Goal: Information Seeking & Learning: Find specific fact

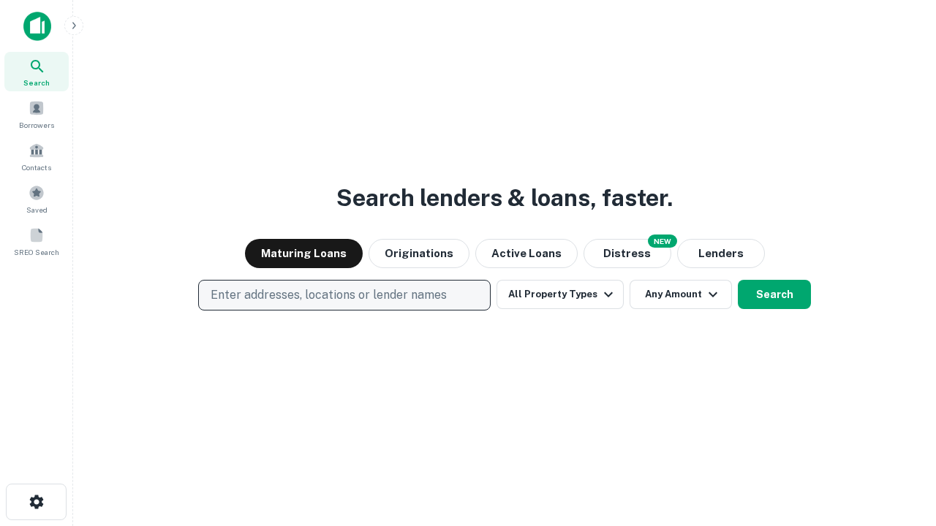
click at [344, 295] on p "Enter addresses, locations or lender names" at bounding box center [329, 296] width 236 height 18
type input "**********"
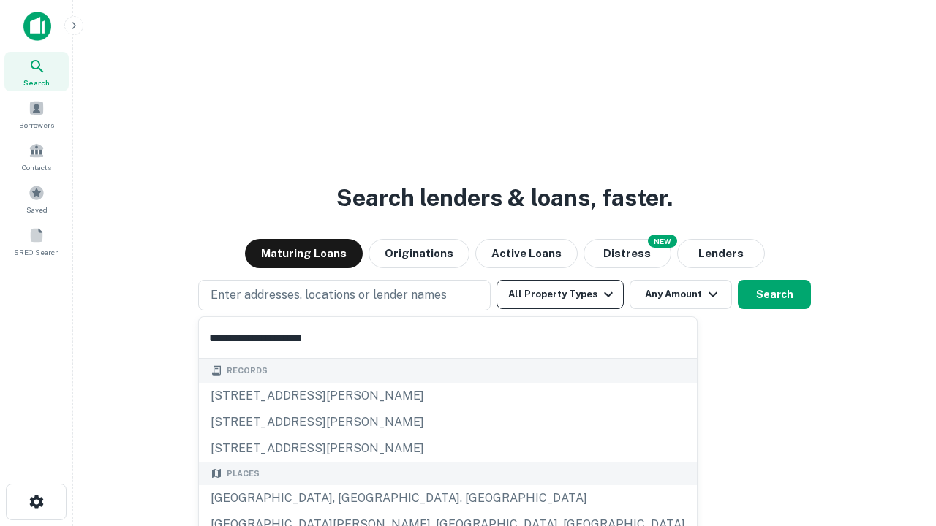
click at [349, 499] on div "[GEOGRAPHIC_DATA], [GEOGRAPHIC_DATA], [GEOGRAPHIC_DATA]" at bounding box center [448, 498] width 498 height 26
click at [560, 295] on button "All Property Types" at bounding box center [559, 294] width 127 height 29
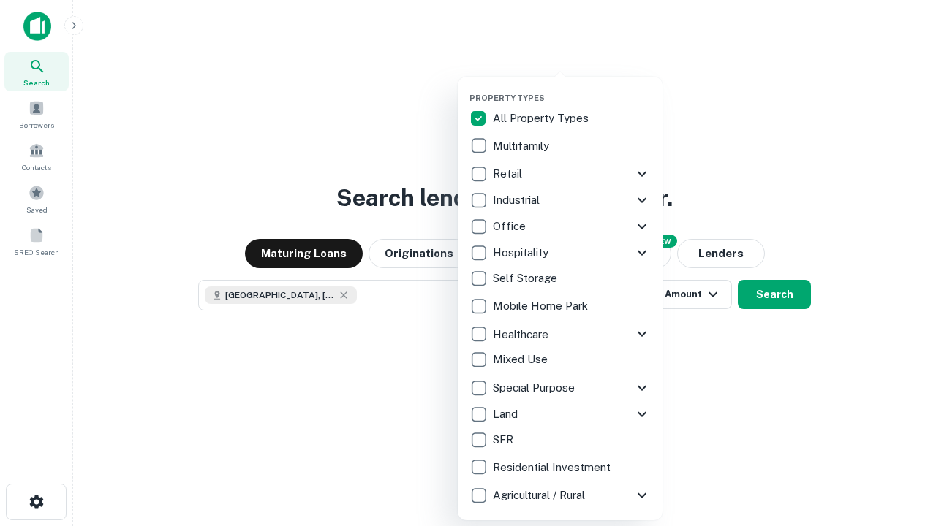
click at [572, 88] on button "button" at bounding box center [571, 88] width 205 height 1
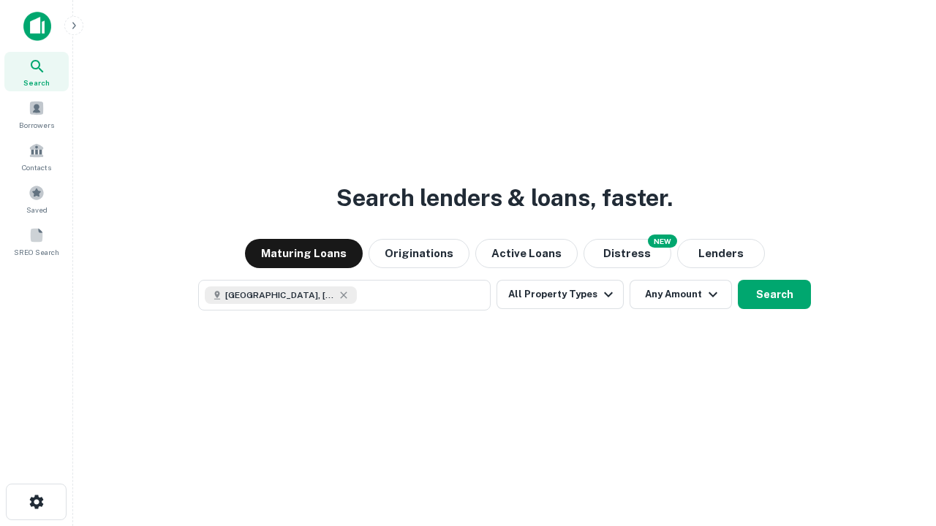
scroll to position [23, 0]
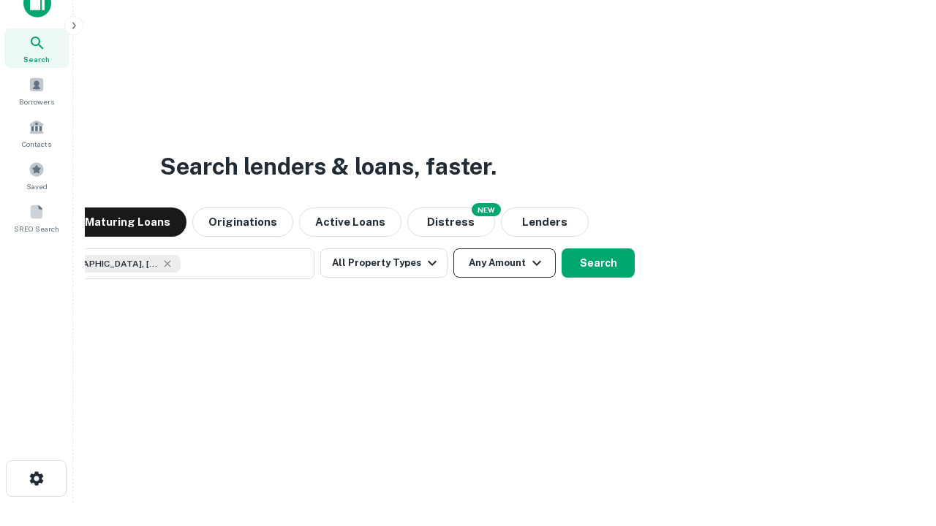
click at [453, 249] on button "Any Amount" at bounding box center [504, 263] width 102 height 29
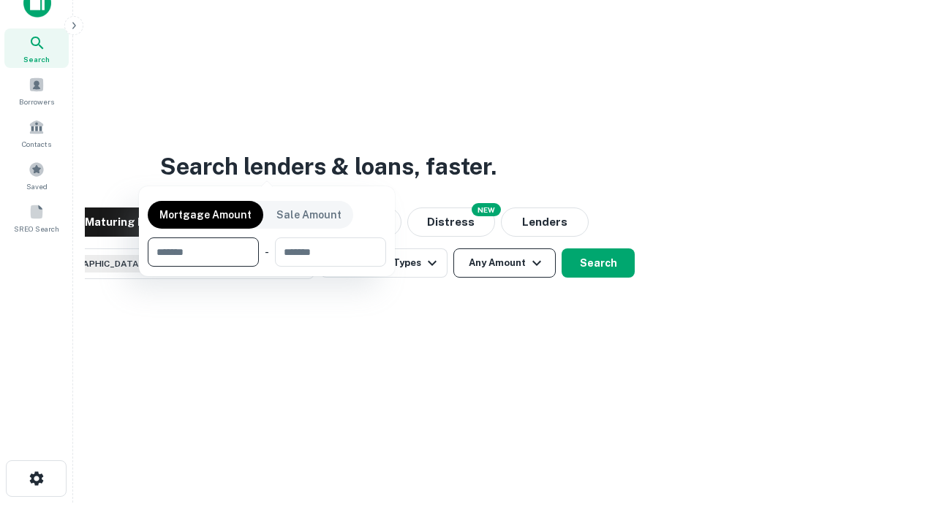
scroll to position [105, 414]
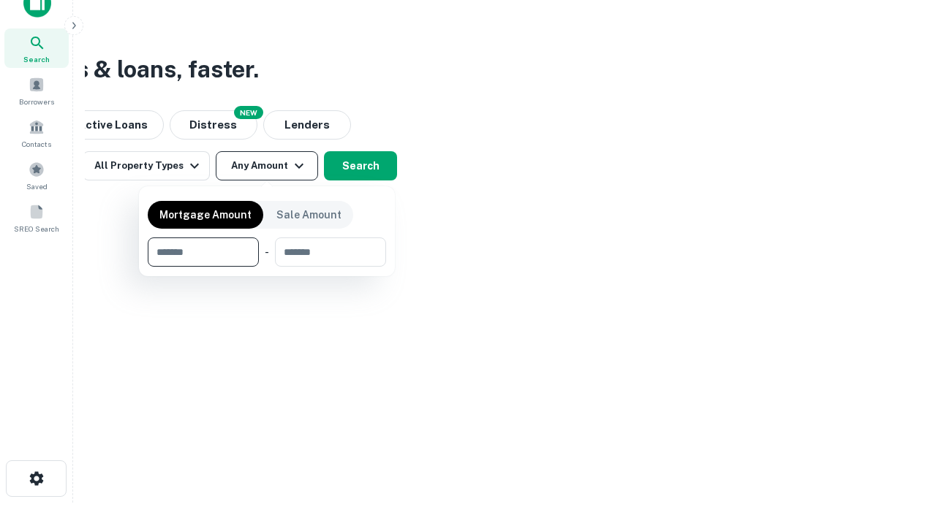
type input "*******"
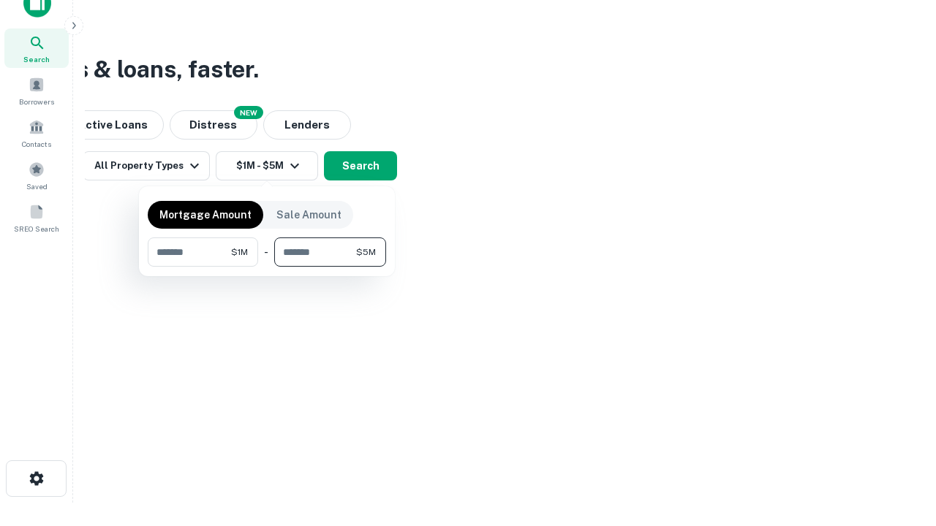
type input "*******"
click at [267, 267] on button "button" at bounding box center [267, 267] width 238 height 1
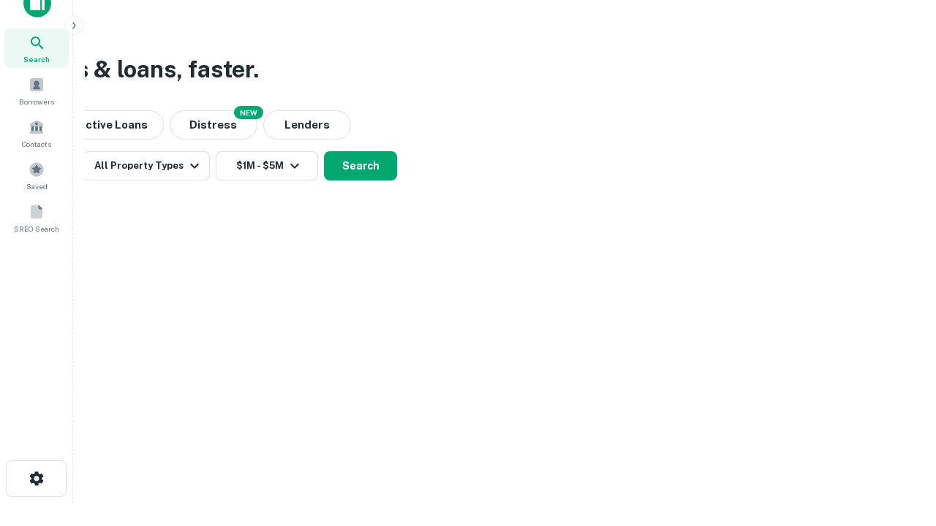
scroll to position [23, 0]
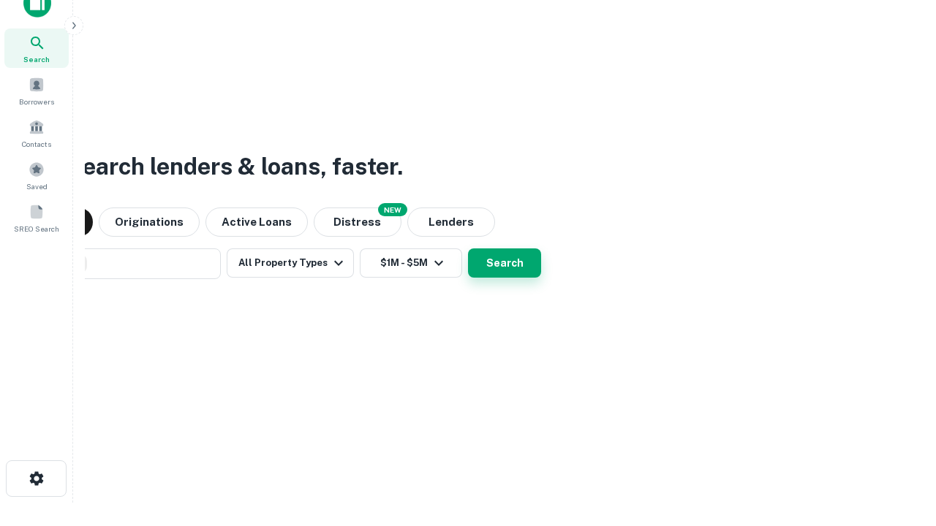
click at [468, 249] on button "Search" at bounding box center [504, 263] width 73 height 29
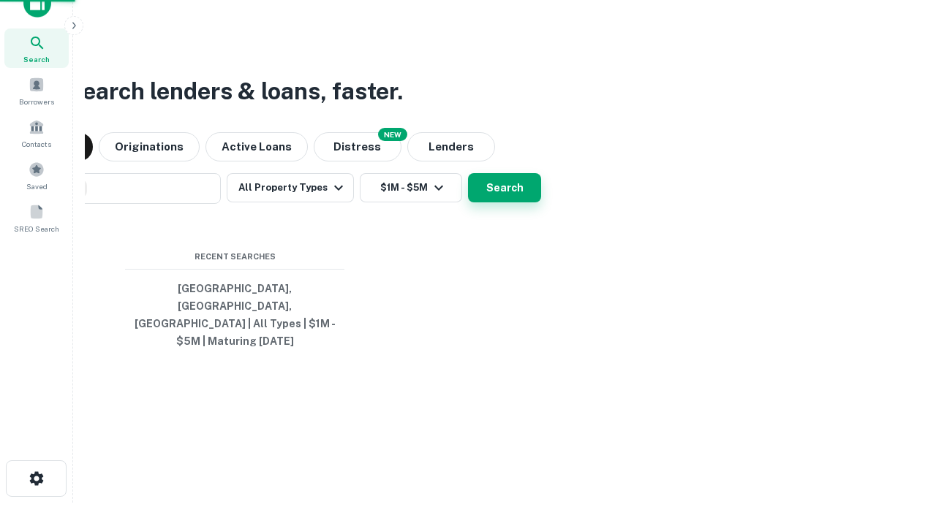
scroll to position [48, 414]
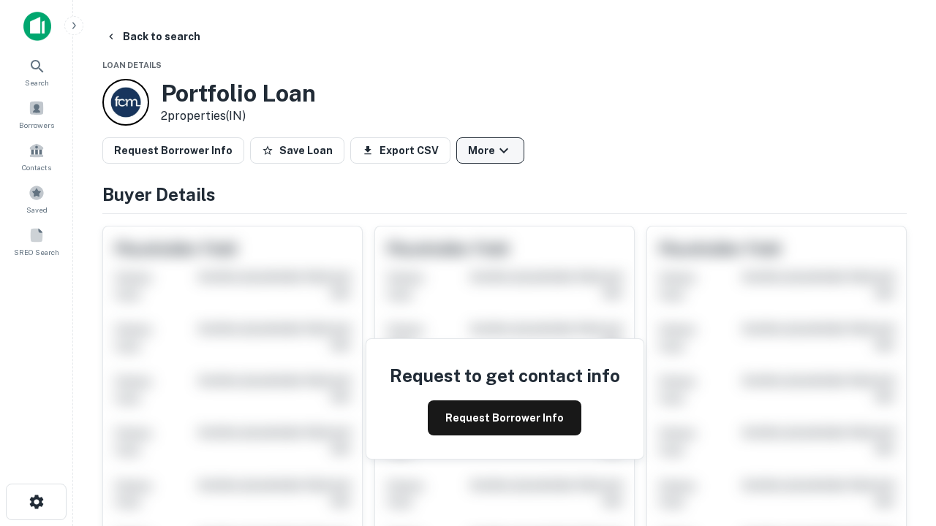
click at [490, 151] on button "More" at bounding box center [490, 150] width 68 height 26
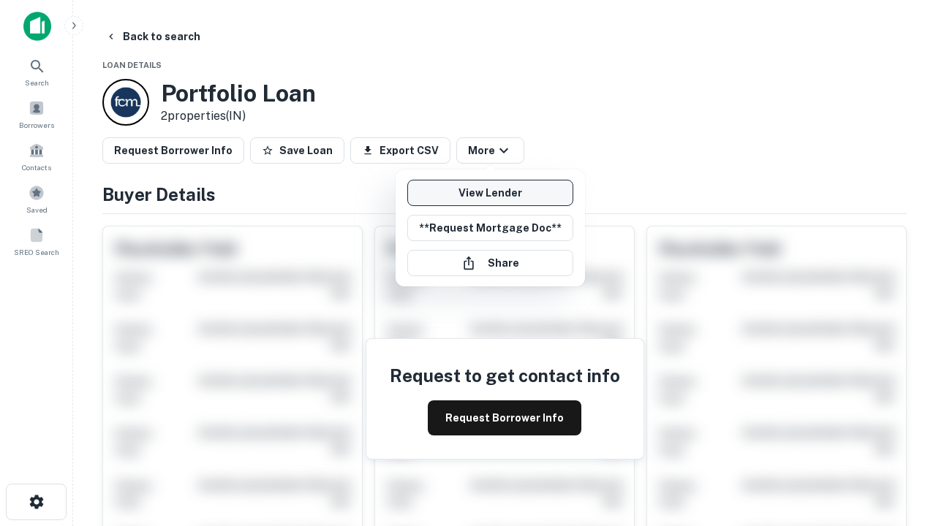
click at [490, 193] on link "View Lender" at bounding box center [490, 193] width 166 height 26
